Goal: Task Accomplishment & Management: Manage account settings

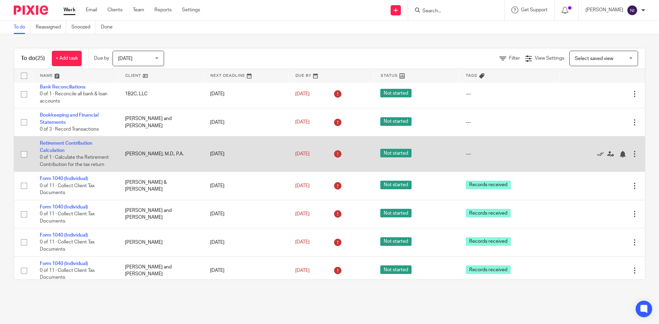
scroll to position [480, 0]
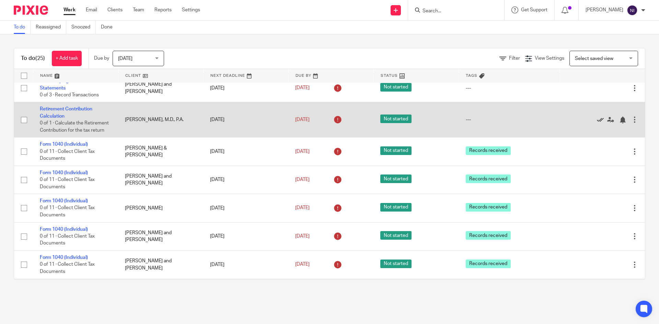
click at [318, 118] on icon at bounding box center [600, 120] width 7 height 7
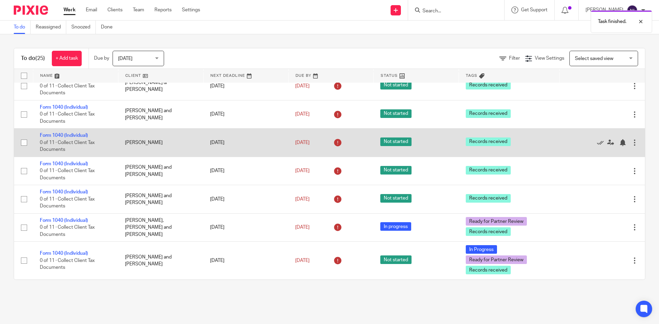
scroll to position [476, 0]
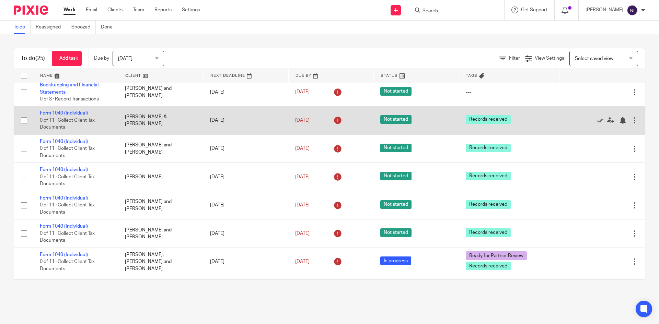
click at [318, 120] on div at bounding box center [634, 120] width 7 height 7
click at [144, 115] on td "[PERSON_NAME] & [PERSON_NAME]" at bounding box center [160, 120] width 85 height 28
click at [55, 114] on link "Form 1040 (Individual)" at bounding box center [64, 113] width 48 height 5
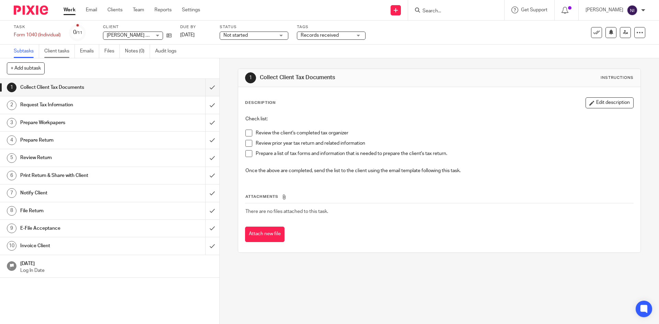
click at [59, 49] on link "Client tasks" at bounding box center [59, 51] width 31 height 13
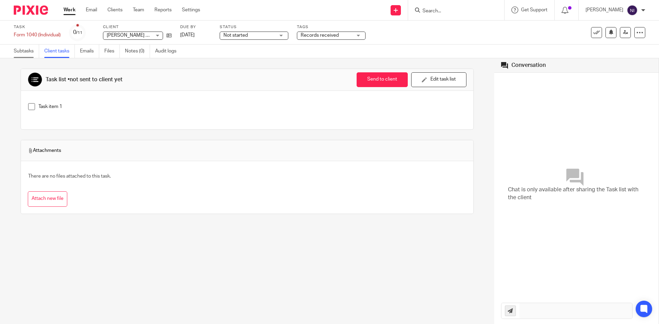
click at [32, 49] on link "Subtasks" at bounding box center [26, 51] width 25 height 13
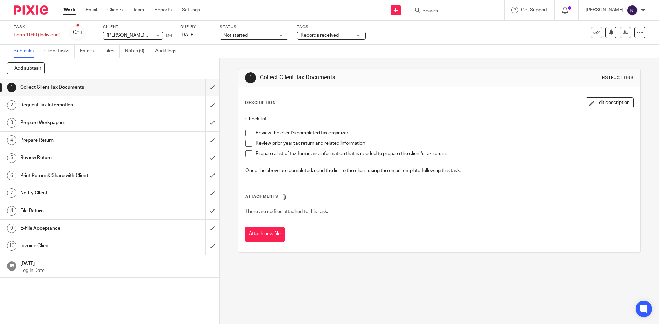
click at [283, 35] on div "Not started Not started" at bounding box center [254, 36] width 69 height 8
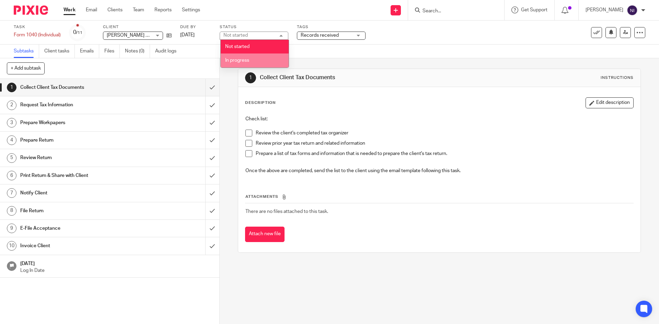
click at [247, 56] on li "In progress" at bounding box center [255, 61] width 68 height 14
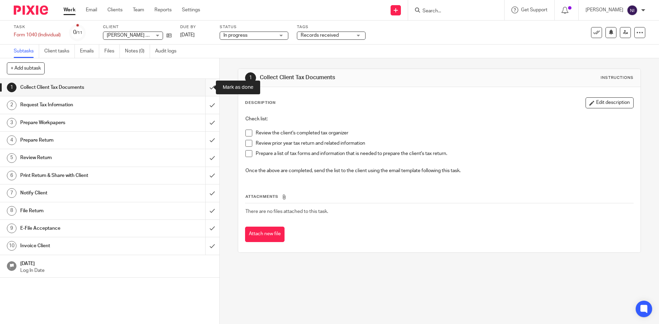
click at [206, 90] on input "submit" at bounding box center [109, 87] width 219 height 17
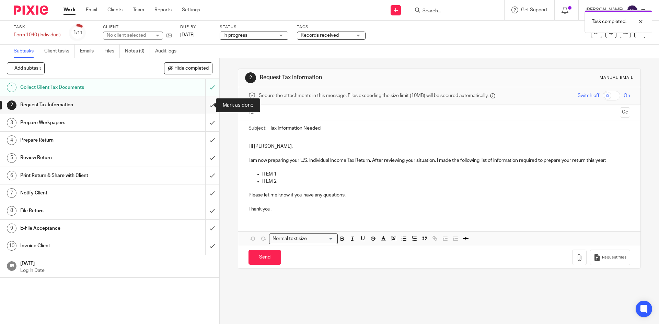
click at [205, 106] on input "submit" at bounding box center [109, 104] width 219 height 17
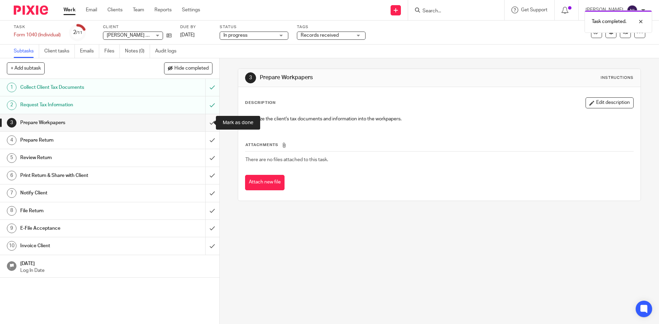
click at [204, 119] on input "submit" at bounding box center [109, 122] width 219 height 17
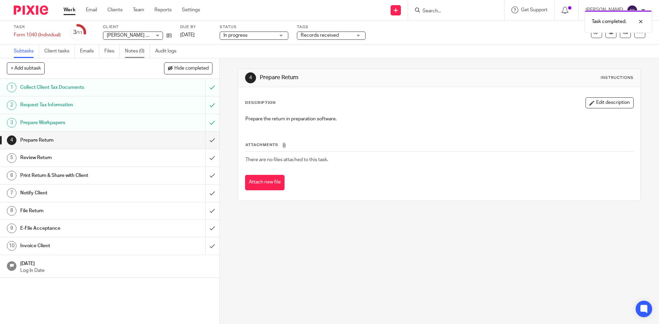
click at [135, 51] on link "Notes (0)" at bounding box center [137, 51] width 25 height 13
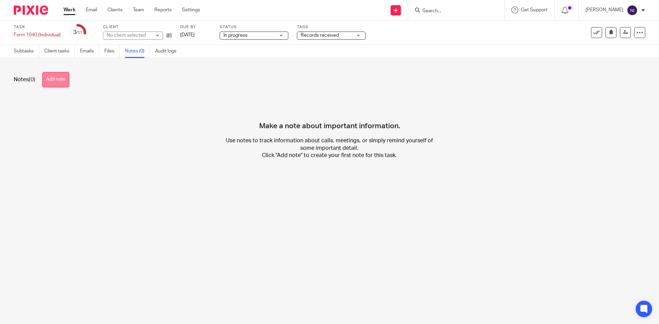
click at [47, 78] on button "Add note" at bounding box center [55, 79] width 27 height 15
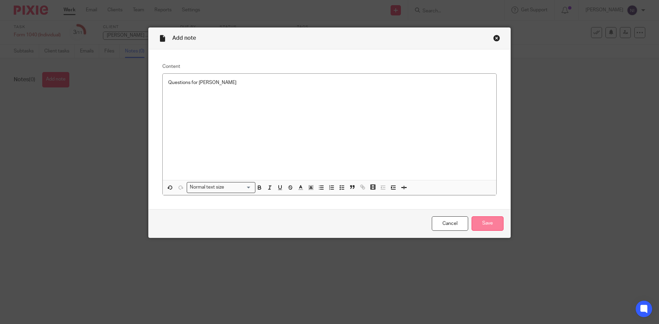
click at [473, 223] on input "Save" at bounding box center [487, 223] width 32 height 15
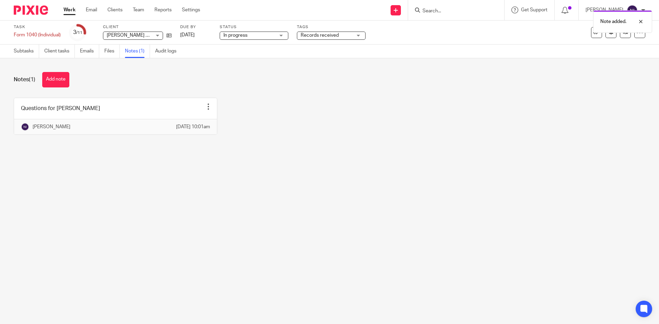
click at [72, 10] on link "Work" at bounding box center [69, 10] width 12 height 7
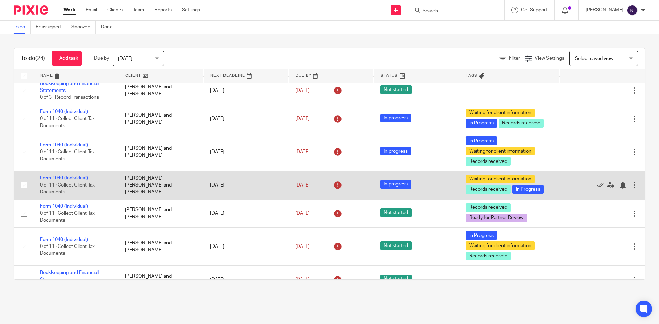
scroll to position [69, 0]
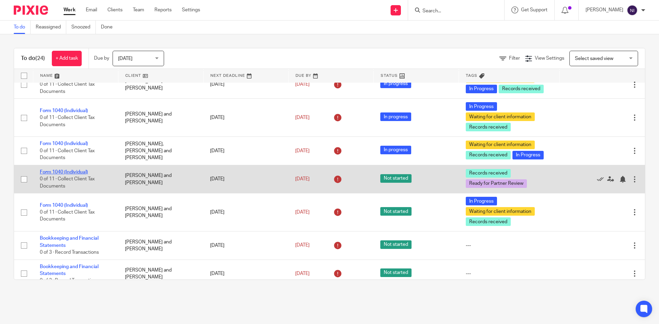
drag, startPoint x: 72, startPoint y: 173, endPoint x: 85, endPoint y: 171, distance: 13.1
click at [72, 173] on link "Form 1040 (Individual)" at bounding box center [64, 172] width 48 height 5
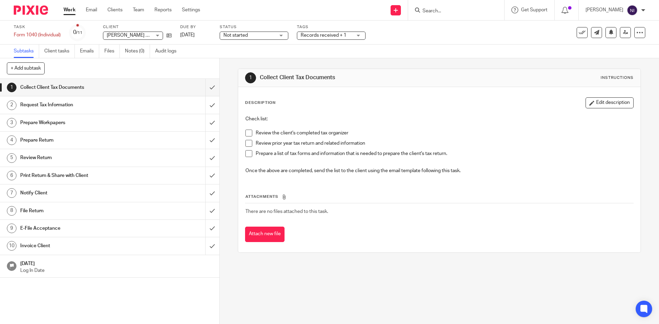
click at [282, 34] on div "Not started Not started" at bounding box center [254, 36] width 69 height 8
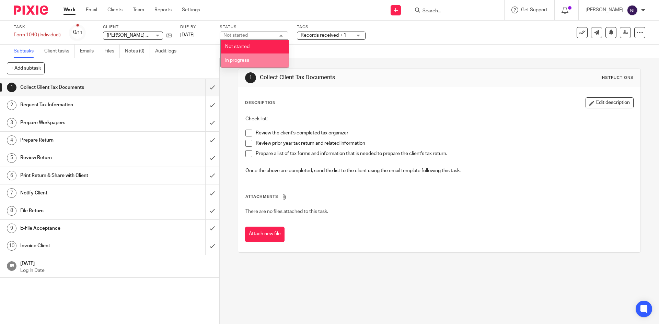
click at [246, 60] on span "In progress" at bounding box center [237, 60] width 24 height 5
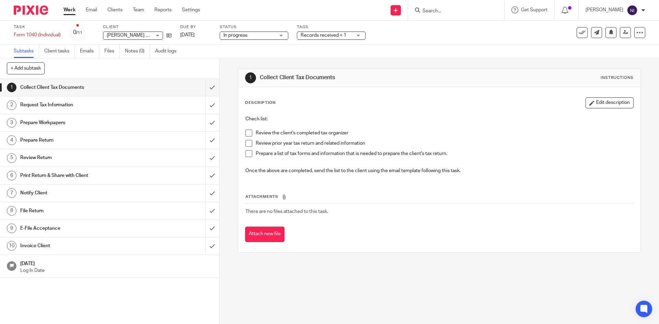
click at [69, 10] on link "Work" at bounding box center [69, 10] width 12 height 7
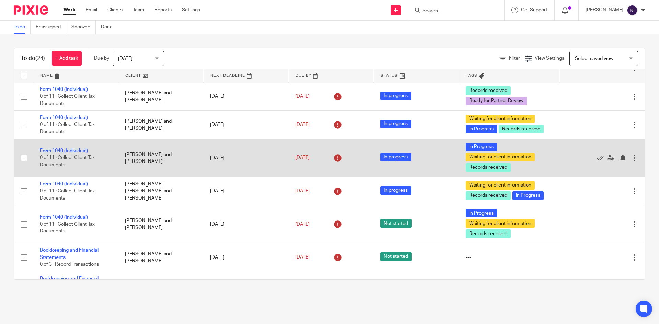
scroll to position [69, 0]
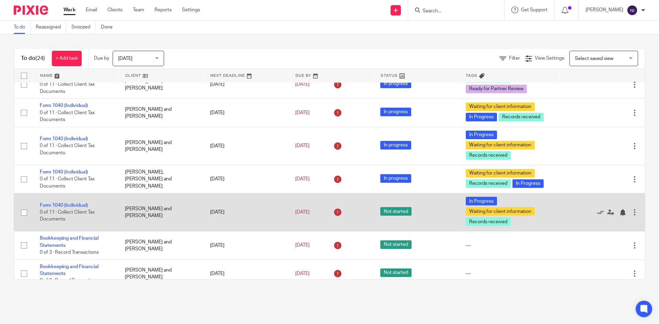
click at [396, 211] on span "Not started" at bounding box center [395, 211] width 31 height 9
click at [60, 203] on link "Form 1040 (Individual)" at bounding box center [64, 205] width 48 height 5
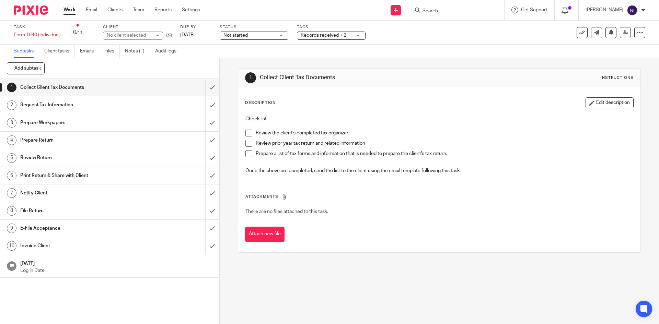
click at [223, 36] on div "Not started Not started" at bounding box center [254, 36] width 69 height 8
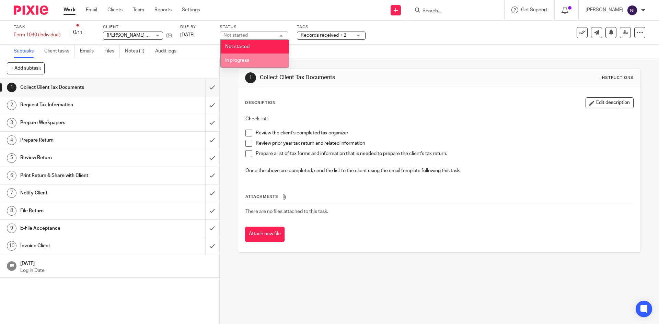
click at [228, 60] on span "In progress" at bounding box center [237, 60] width 24 height 5
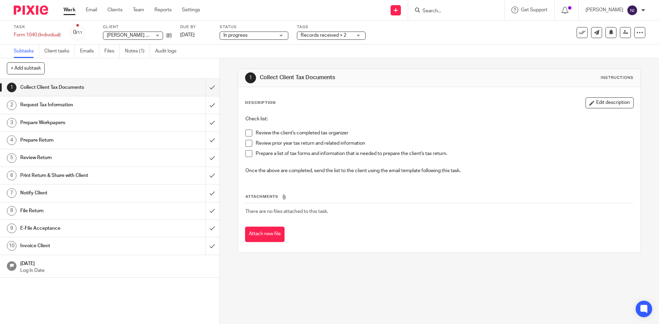
click at [68, 11] on link "Work" at bounding box center [69, 10] width 12 height 7
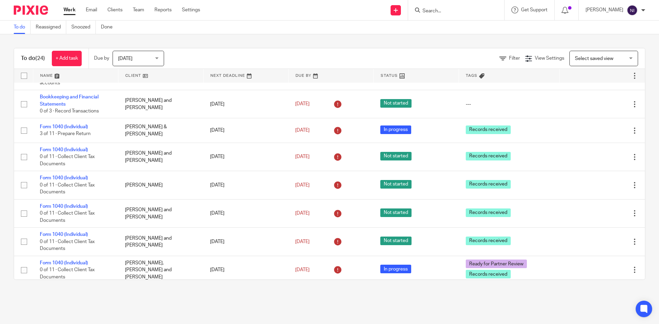
scroll to position [480, 0]
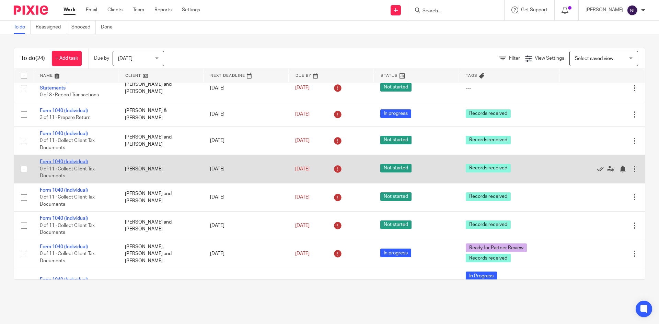
click at [70, 162] on link "Form 1040 (Individual)" at bounding box center [64, 162] width 48 height 5
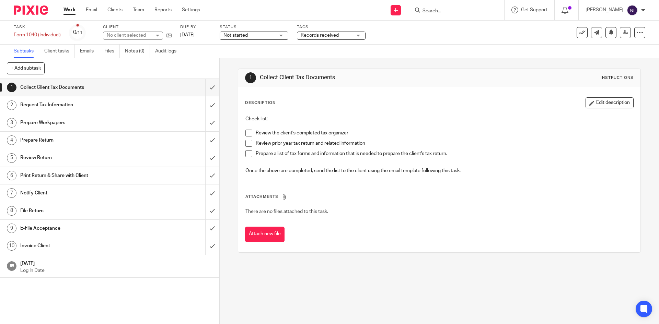
click at [225, 36] on span "Not started" at bounding box center [235, 35] width 24 height 5
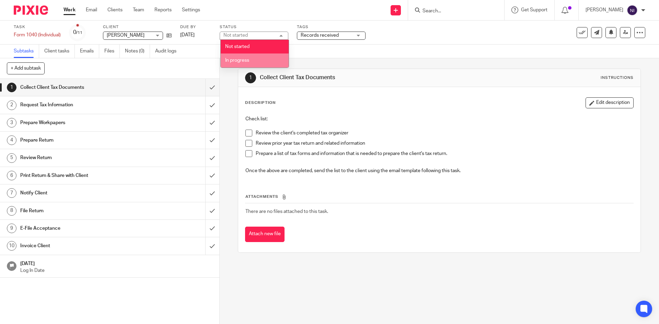
click at [229, 58] on li "In progress" at bounding box center [255, 61] width 68 height 14
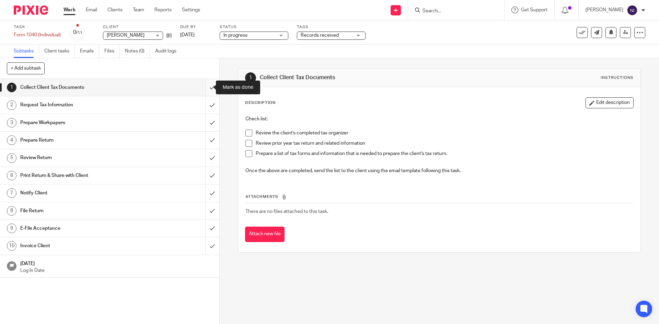
click at [205, 87] on input "submit" at bounding box center [109, 87] width 219 height 17
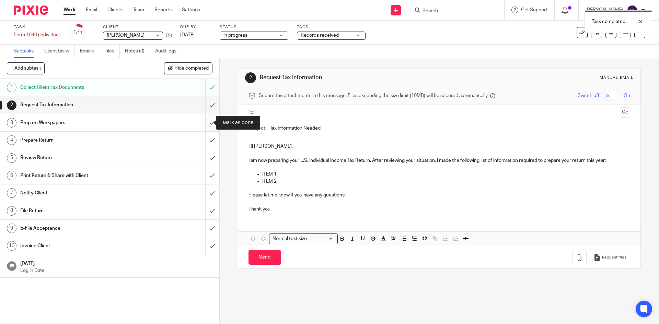
click at [205, 122] on input "submit" at bounding box center [109, 122] width 219 height 17
click at [305, 35] on span "Records received" at bounding box center [319, 35] width 38 height 5
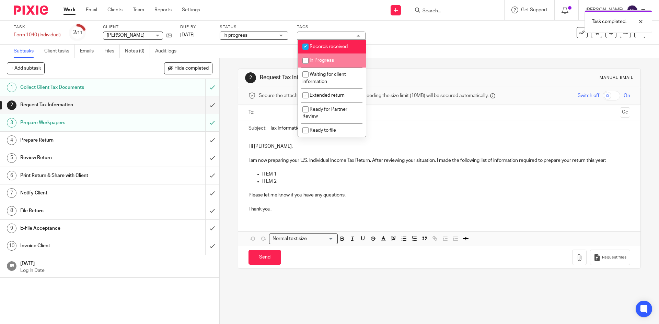
click at [303, 58] on input "checkbox" at bounding box center [305, 60] width 13 height 13
checkbox input "true"
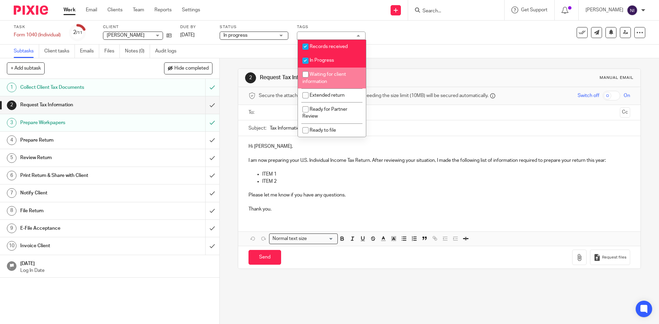
click at [303, 74] on input "checkbox" at bounding box center [305, 74] width 13 height 13
checkbox input "true"
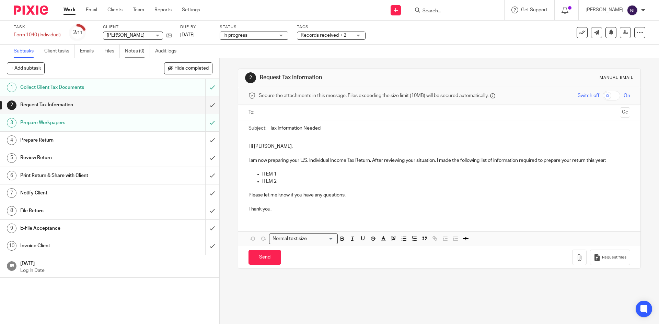
click at [129, 51] on link "Notes (0)" at bounding box center [137, 51] width 25 height 13
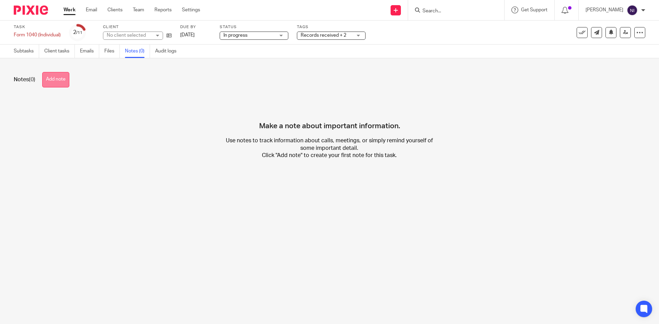
click at [64, 74] on button "Add note" at bounding box center [55, 79] width 27 height 15
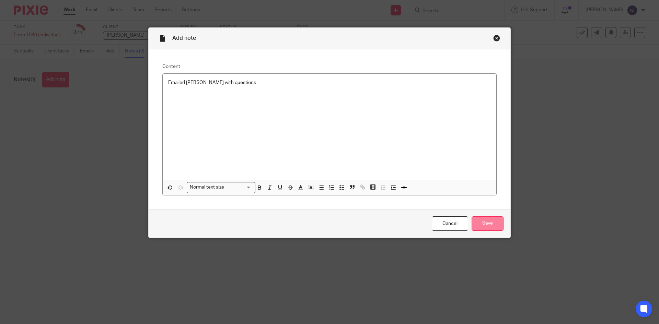
click at [480, 220] on input "Save" at bounding box center [487, 223] width 32 height 15
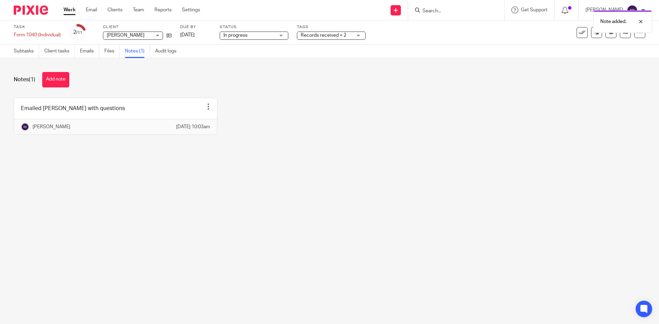
click at [72, 12] on link "Work" at bounding box center [69, 10] width 12 height 7
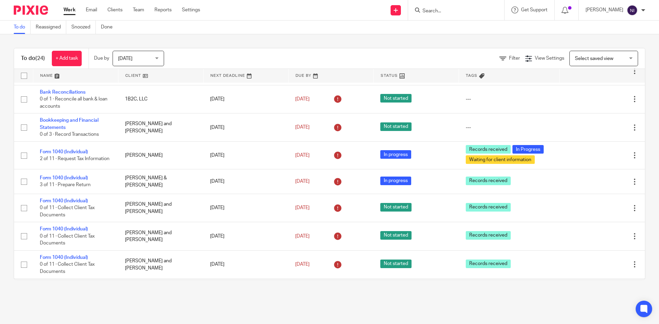
scroll to position [446, 0]
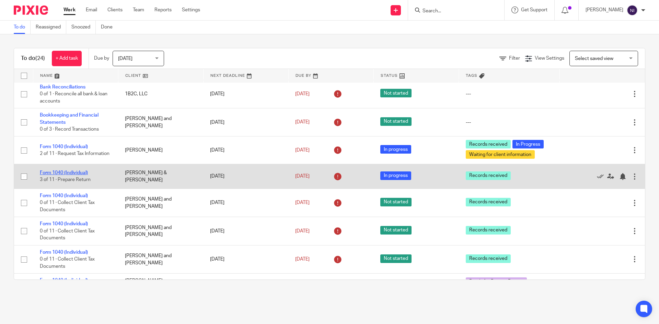
click at [85, 174] on link "Form 1040 (Individual)" at bounding box center [64, 172] width 48 height 5
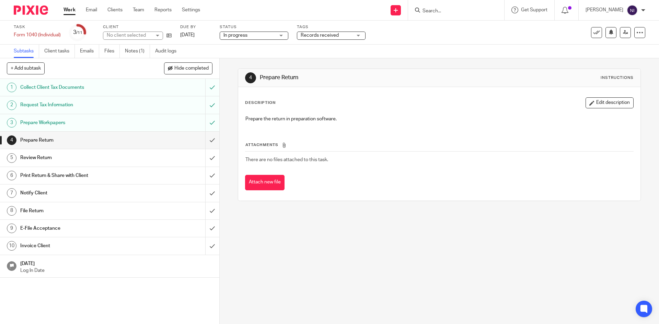
click at [311, 34] on span "Records received" at bounding box center [319, 35] width 38 height 5
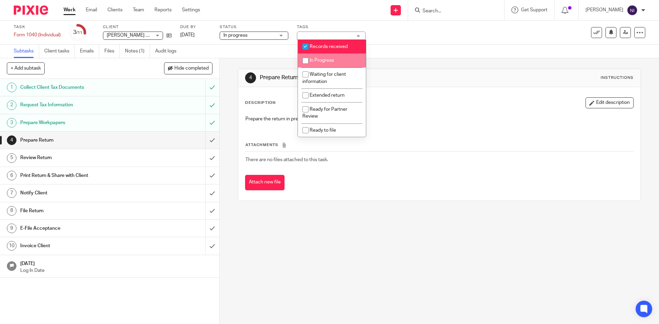
click at [306, 63] on input "checkbox" at bounding box center [305, 60] width 13 height 13
checkbox input "true"
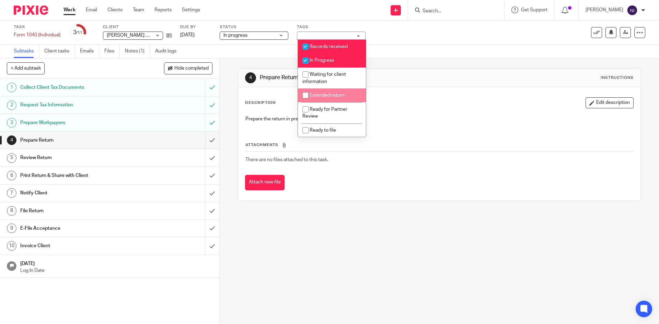
click at [399, 100] on div "Description Edit description" at bounding box center [439, 102] width 388 height 11
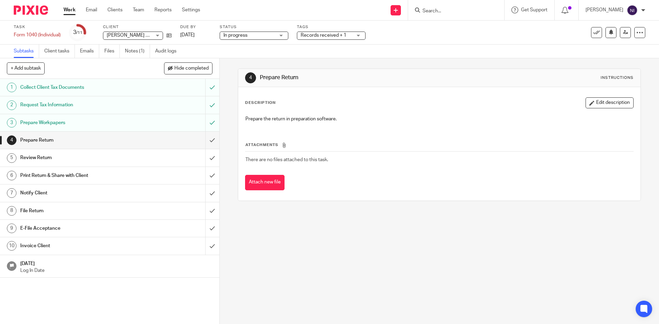
click at [69, 11] on link "Work" at bounding box center [69, 10] width 12 height 7
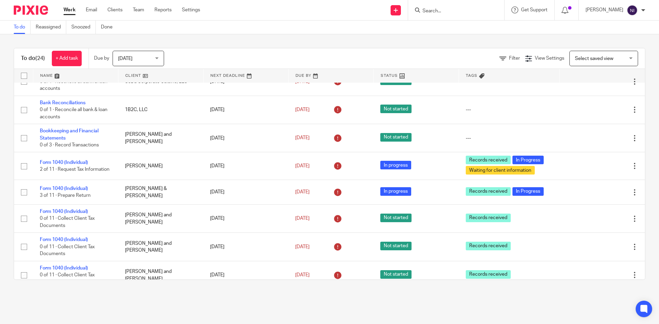
scroll to position [446, 0]
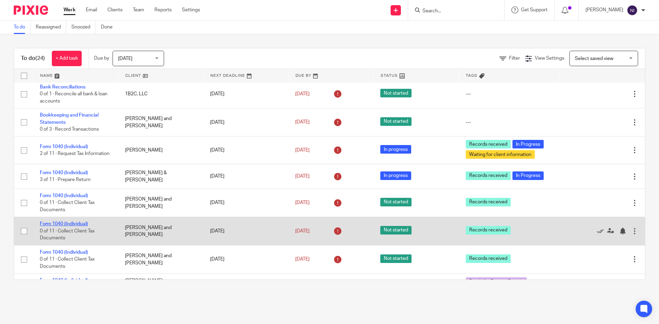
click at [80, 225] on link "Form 1040 (Individual)" at bounding box center [64, 224] width 48 height 5
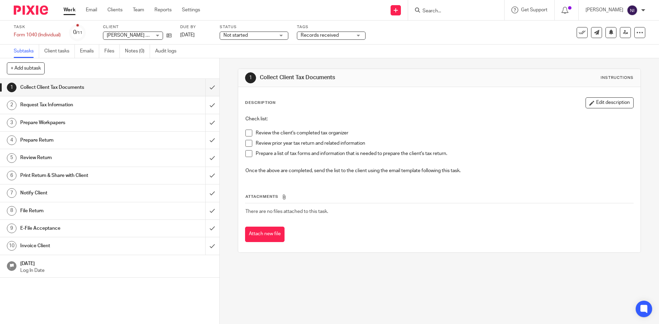
click at [225, 35] on span "Not started" at bounding box center [235, 35] width 24 height 5
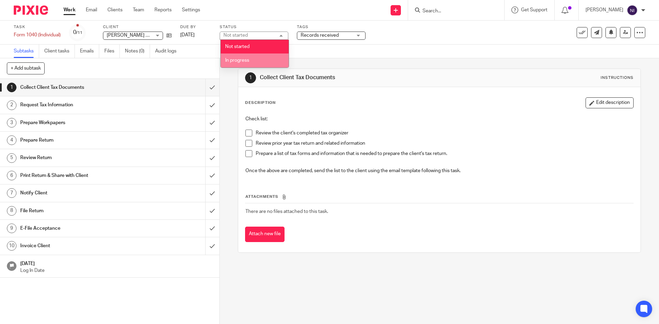
click at [233, 58] on li "In progress" at bounding box center [255, 61] width 68 height 14
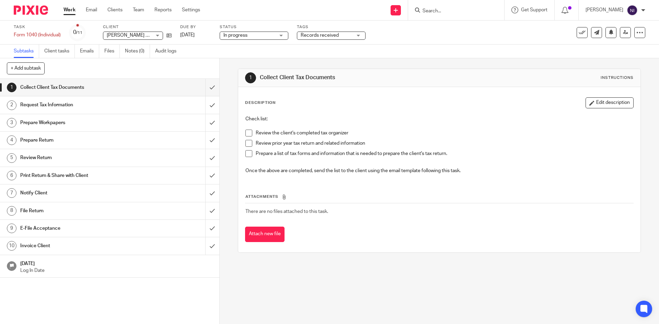
click at [301, 36] on span "Records received" at bounding box center [325, 35] width 51 height 7
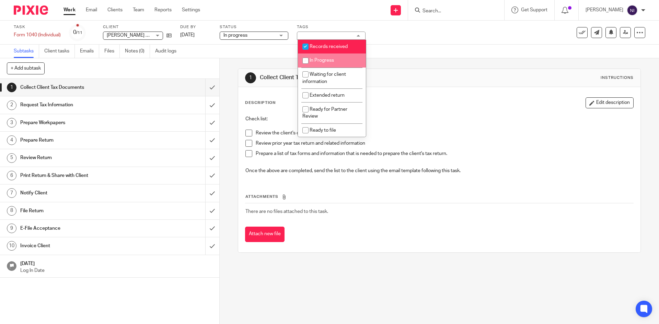
click at [305, 59] on input "checkbox" at bounding box center [305, 60] width 13 height 13
checkbox input "true"
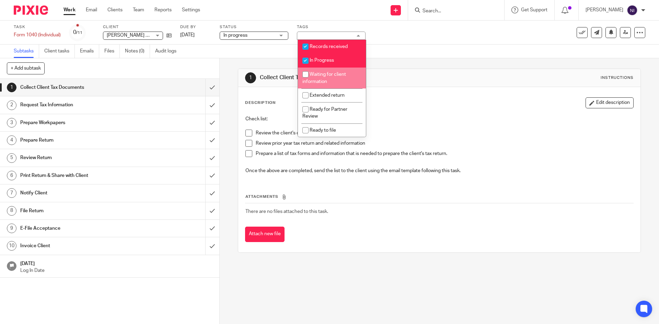
click at [307, 74] on input "checkbox" at bounding box center [305, 74] width 13 height 13
checkbox input "true"
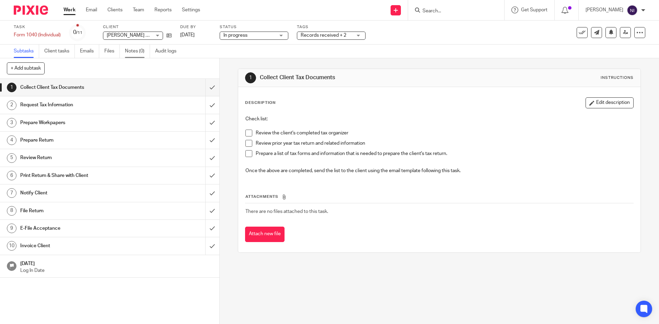
click at [128, 54] on link "Notes (0)" at bounding box center [137, 51] width 25 height 13
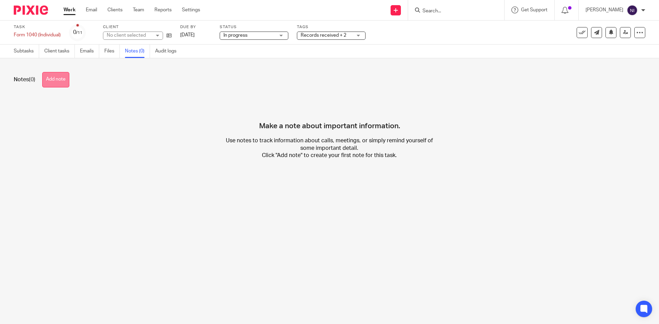
click at [61, 75] on button "Add note" at bounding box center [55, 79] width 27 height 15
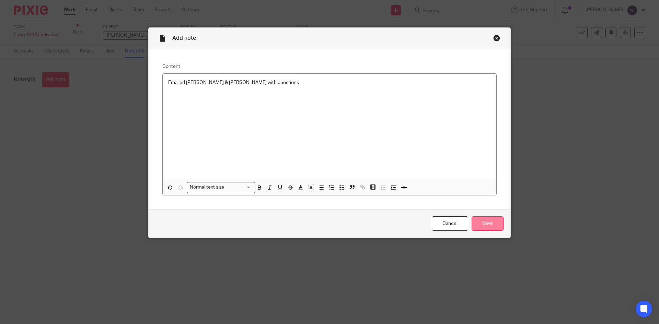
click at [494, 221] on input "Save" at bounding box center [487, 223] width 32 height 15
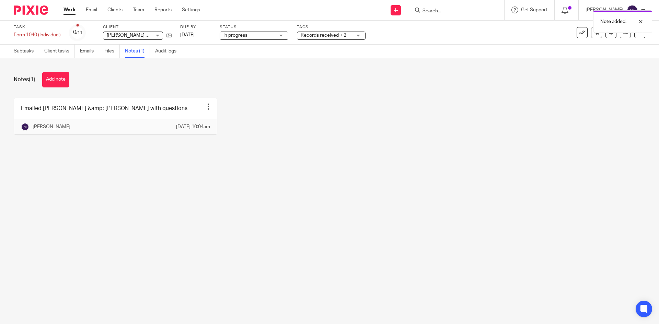
click at [73, 9] on link "Work" at bounding box center [69, 10] width 12 height 7
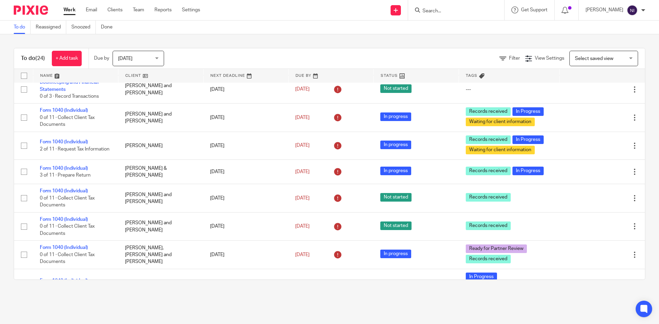
scroll to position [480, 0]
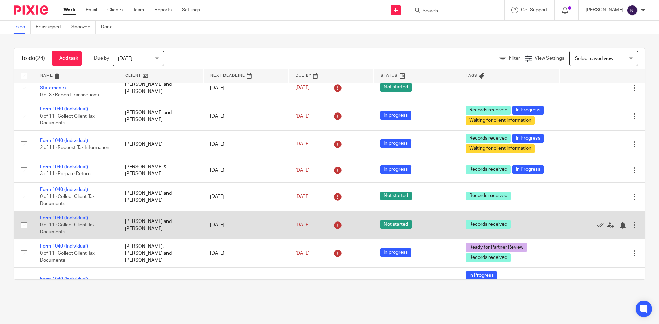
click at [74, 217] on link "Form 1040 (Individual)" at bounding box center [64, 218] width 48 height 5
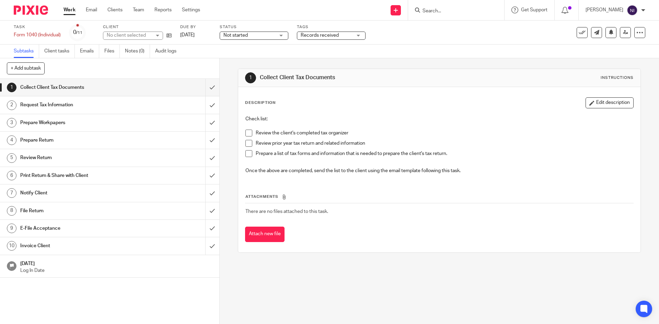
click at [226, 37] on span "Not started" at bounding box center [235, 35] width 24 height 5
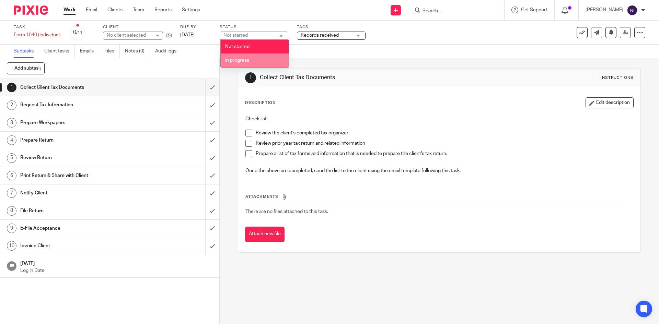
click at [227, 58] on li "In progress" at bounding box center [255, 61] width 68 height 14
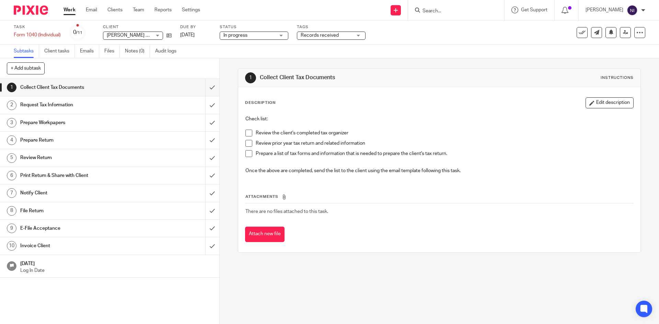
click at [309, 39] on span "Records received" at bounding box center [325, 35] width 51 height 7
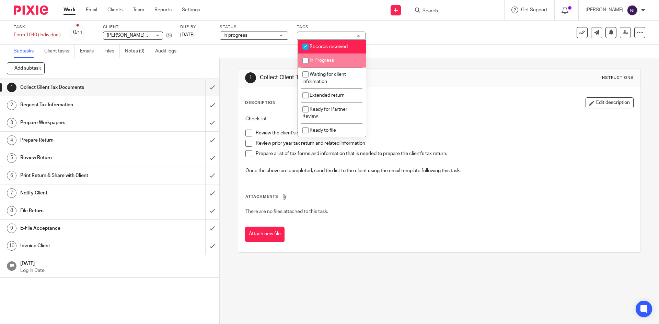
click at [309, 59] on input "checkbox" at bounding box center [305, 60] width 13 height 13
checkbox input "true"
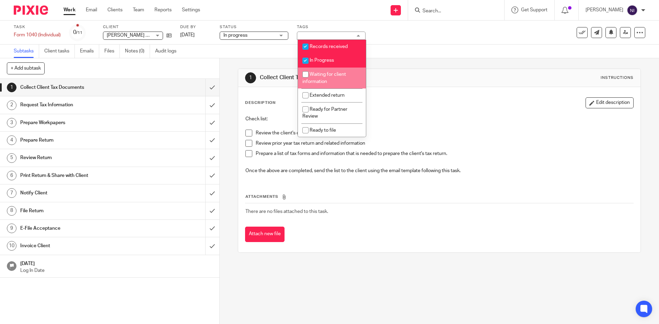
click at [305, 74] on input "checkbox" at bounding box center [305, 74] width 13 height 13
checkbox input "true"
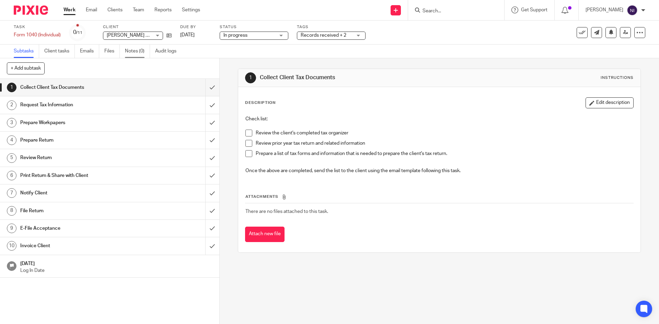
click at [129, 49] on link "Notes (0)" at bounding box center [137, 51] width 25 height 13
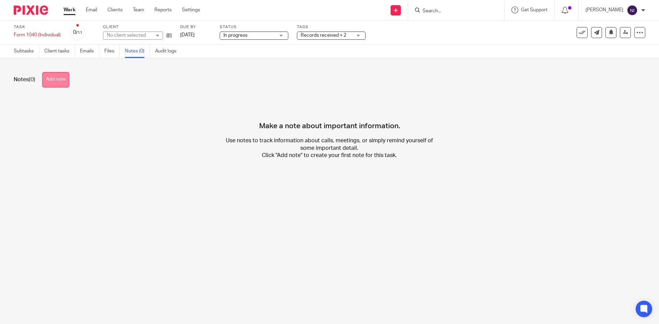
click at [58, 84] on button "Add note" at bounding box center [55, 79] width 27 height 15
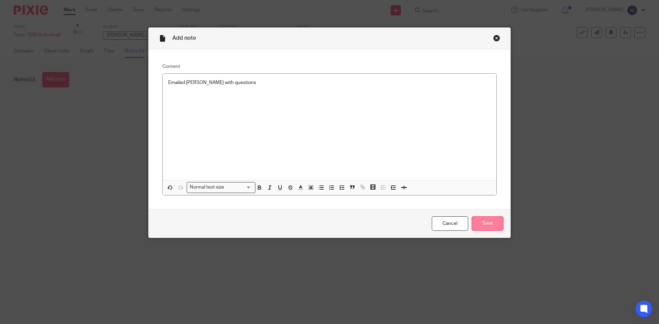
click at [483, 220] on input "Save" at bounding box center [487, 223] width 32 height 15
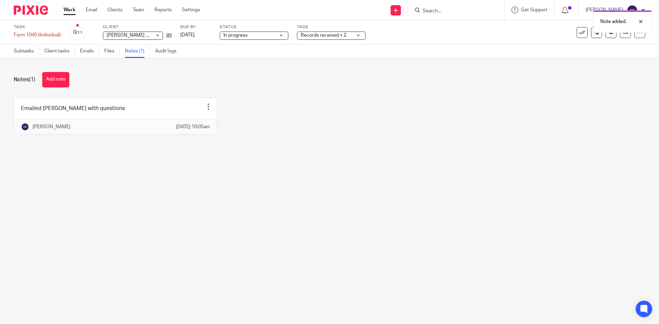
click at [71, 8] on link "Work" at bounding box center [69, 10] width 12 height 7
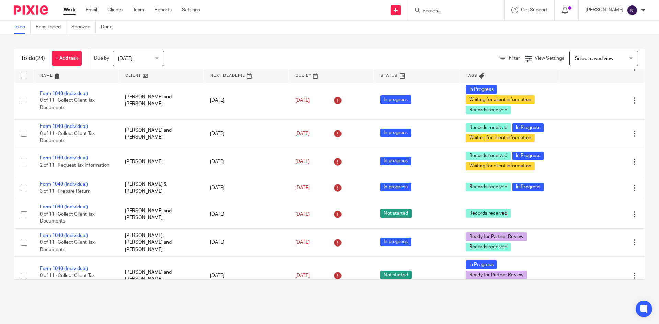
scroll to position [517, 0]
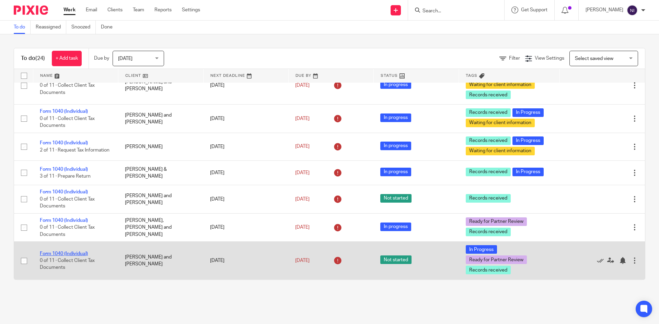
click at [74, 252] on link "Form 1040 (Individual)" at bounding box center [64, 253] width 48 height 5
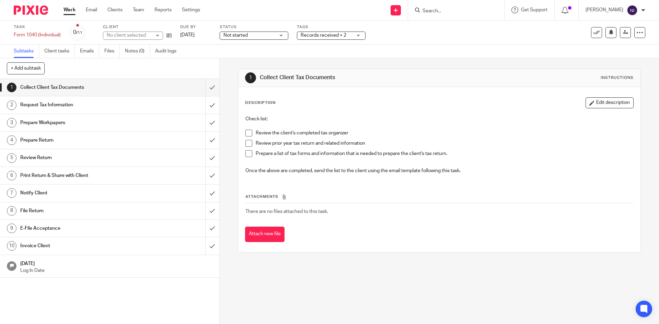
click at [268, 36] on span "Not started" at bounding box center [248, 35] width 51 height 7
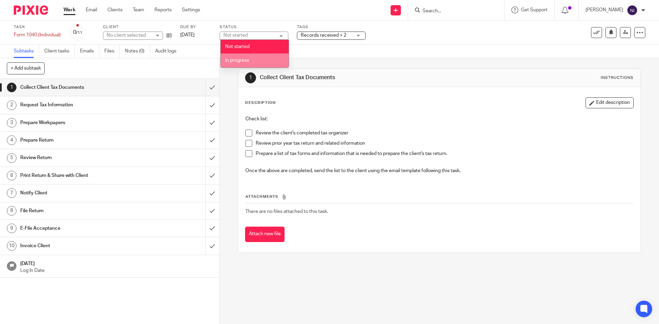
click at [244, 55] on li "In progress" at bounding box center [255, 61] width 68 height 14
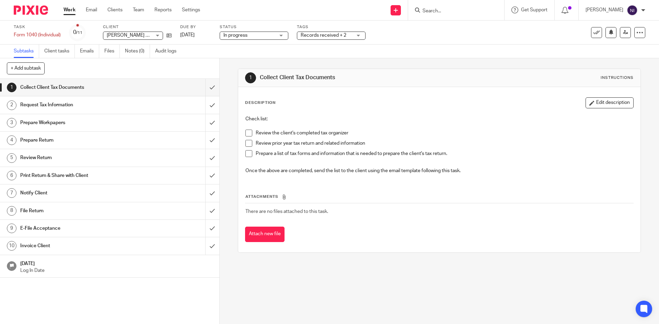
click at [67, 11] on link "Work" at bounding box center [69, 10] width 12 height 7
